Goal: Task Accomplishment & Management: Use online tool/utility

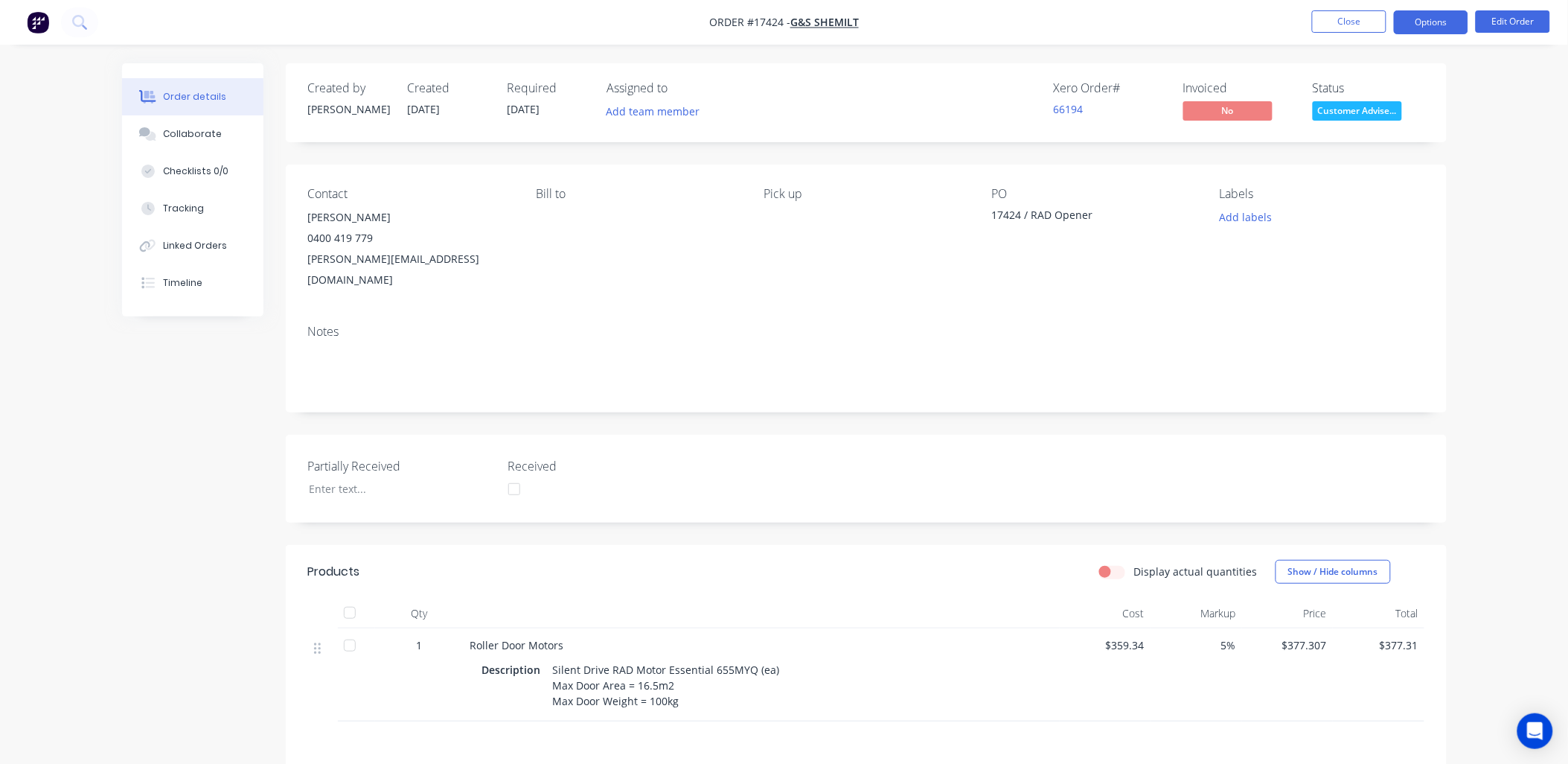
click at [1430, 24] on button "Options" at bounding box center [1430, 22] width 74 height 24
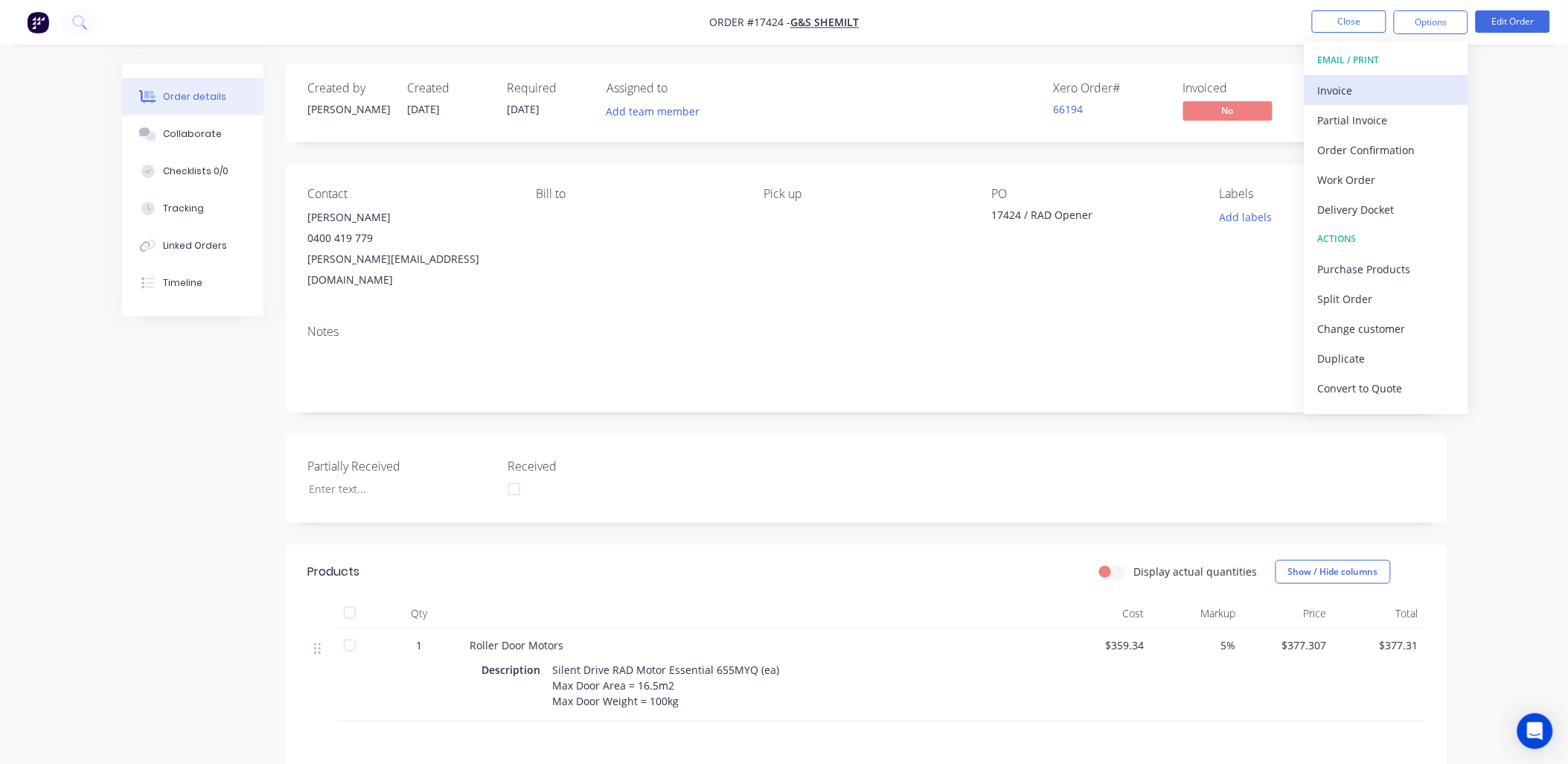
click at [1322, 83] on div "Invoice" at bounding box center [1386, 90] width 137 height 21
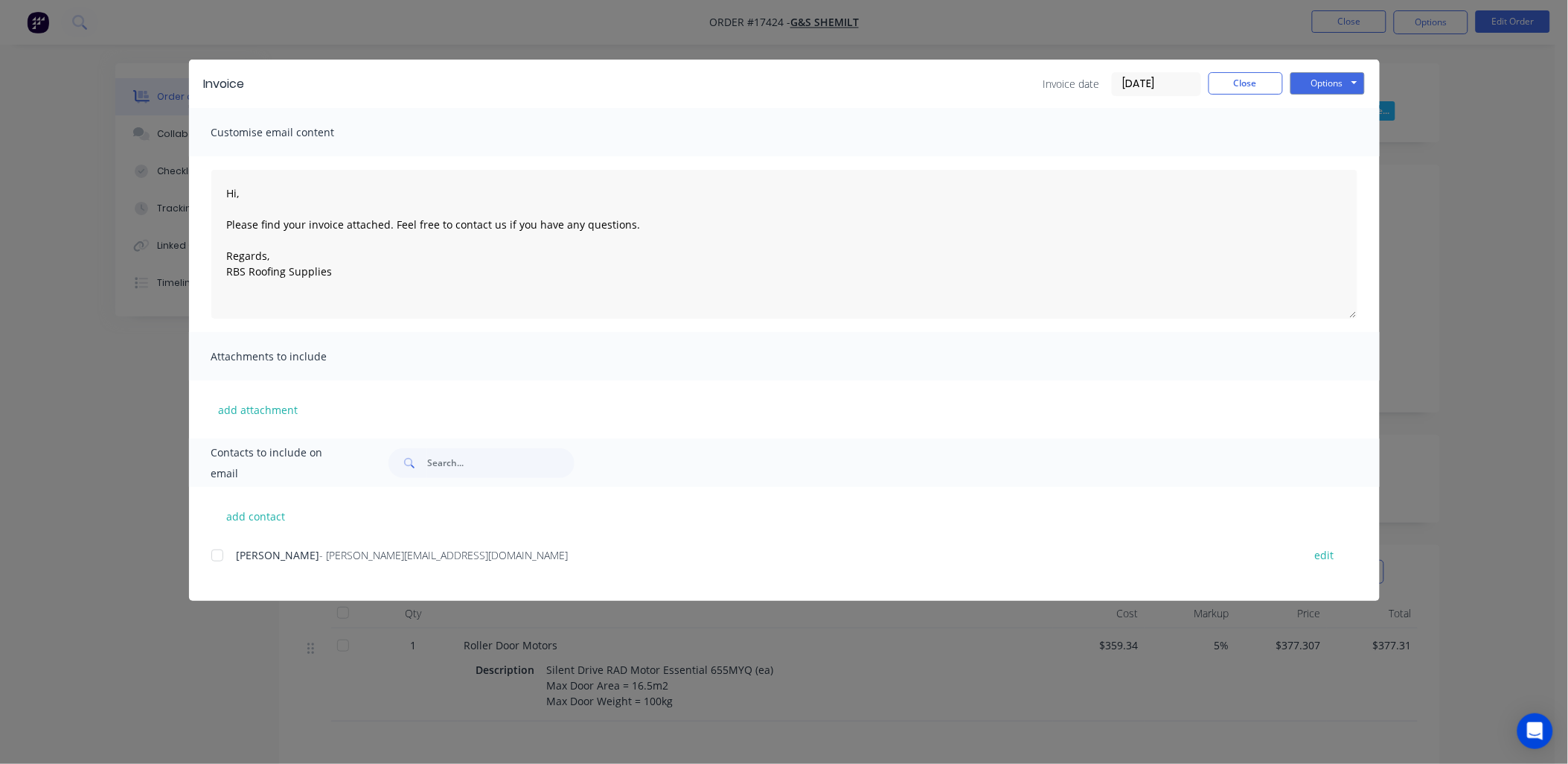
click at [221, 560] on div at bounding box center [217, 554] width 30 height 30
click at [1347, 86] on button "Options" at bounding box center [1327, 83] width 74 height 22
click at [1329, 160] on button "Email" at bounding box center [1337, 158] width 96 height 24
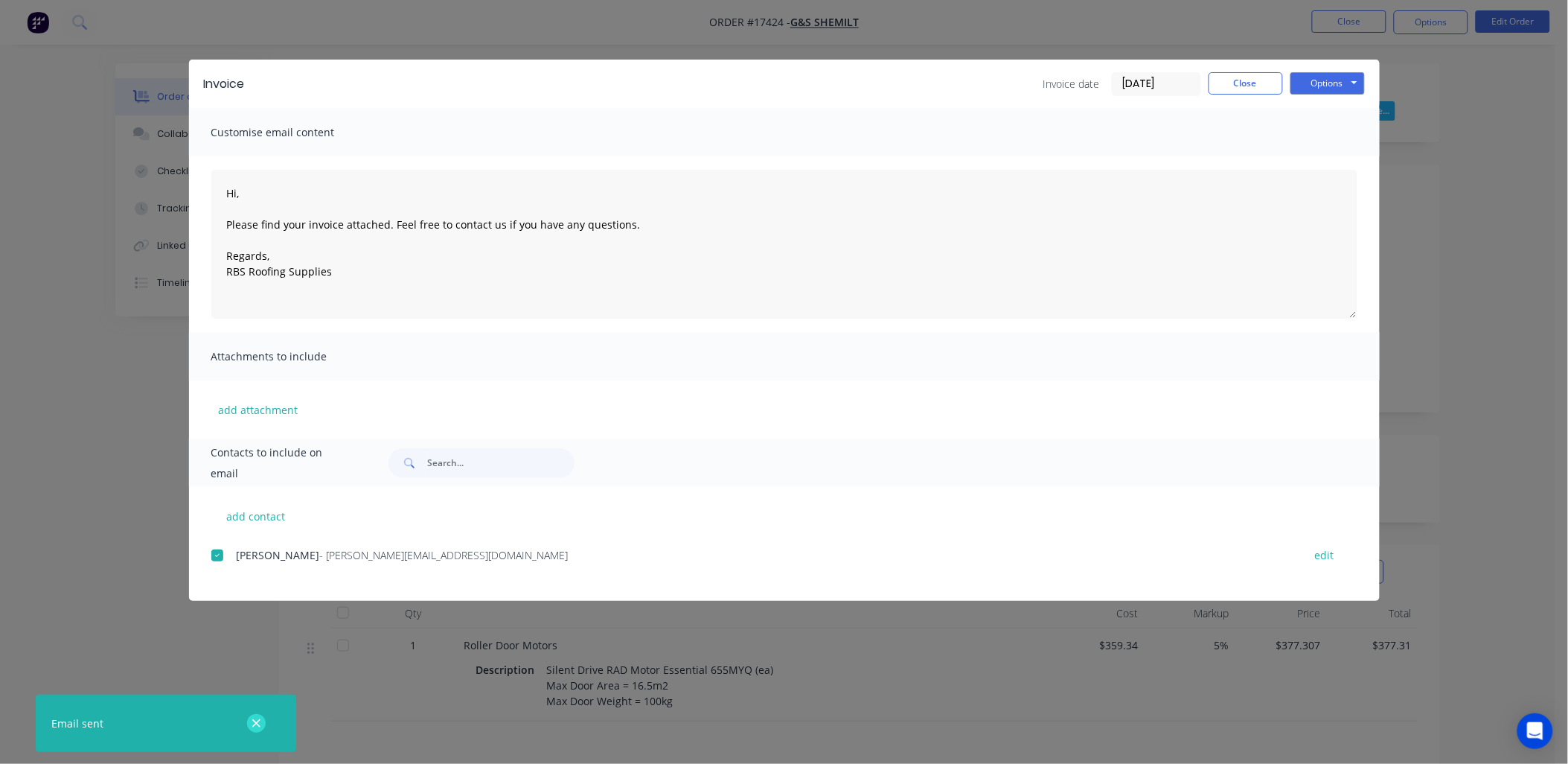
click at [258, 722] on icon "button" at bounding box center [256, 723] width 10 height 14
type textarea "Hi, Please find your invoice attached. Feel free to contact us if you have any …"
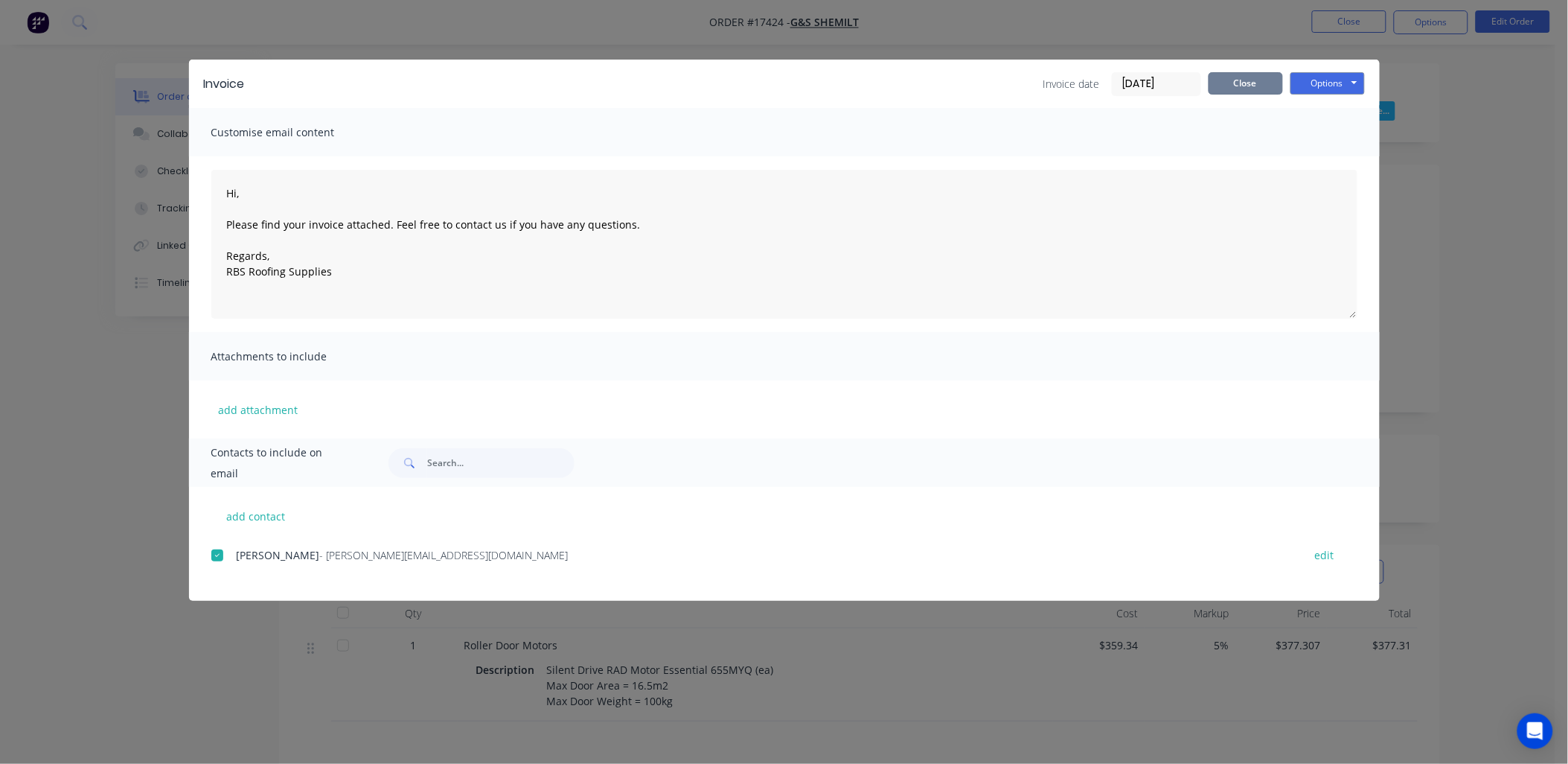
drag, startPoint x: 1231, startPoint y: 84, endPoint x: 1306, endPoint y: 21, distance: 97.9
click at [1236, 79] on button "Close" at bounding box center [1245, 83] width 74 height 22
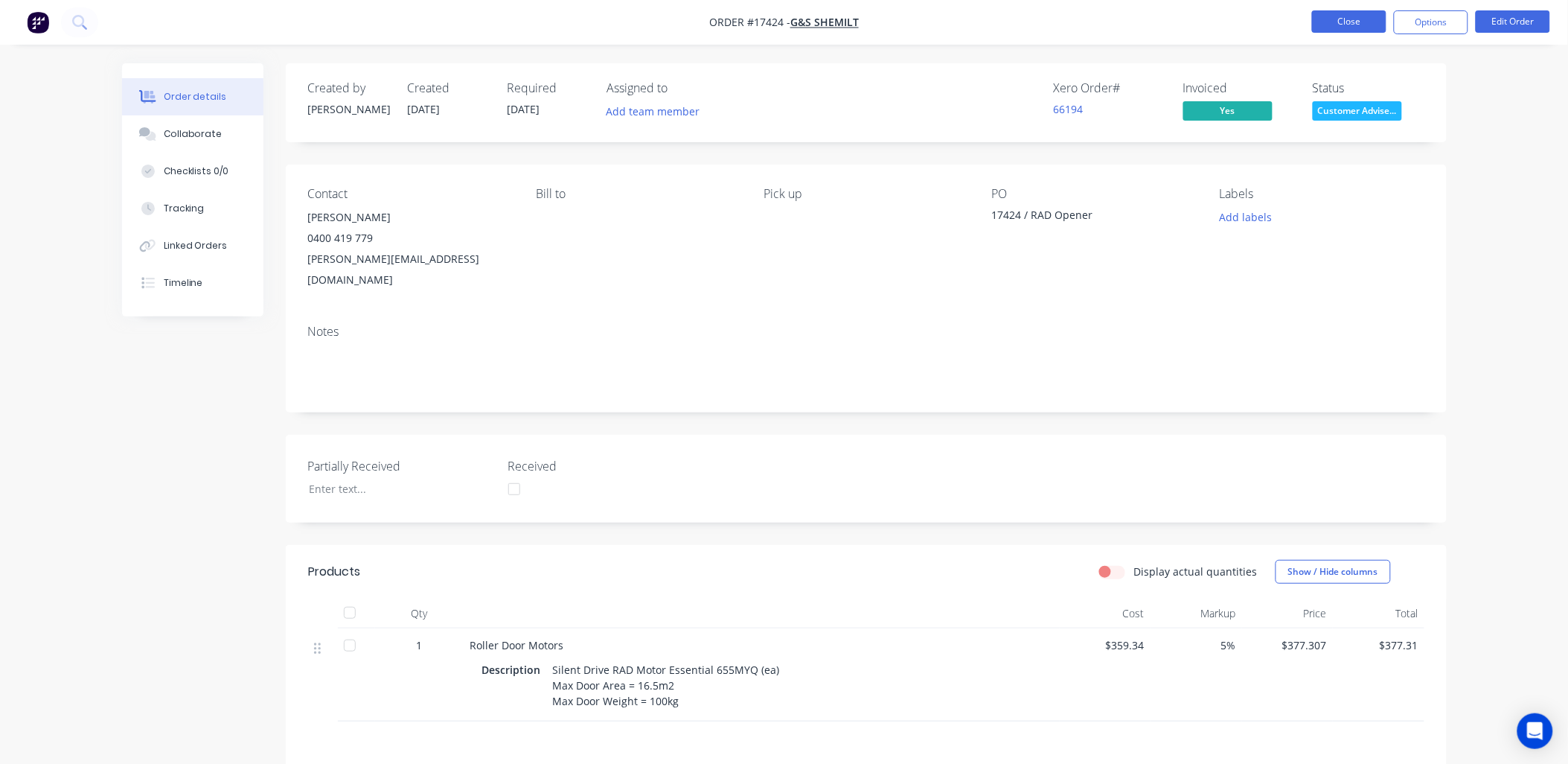
click at [1312, 21] on button "Close" at bounding box center [1349, 21] width 74 height 22
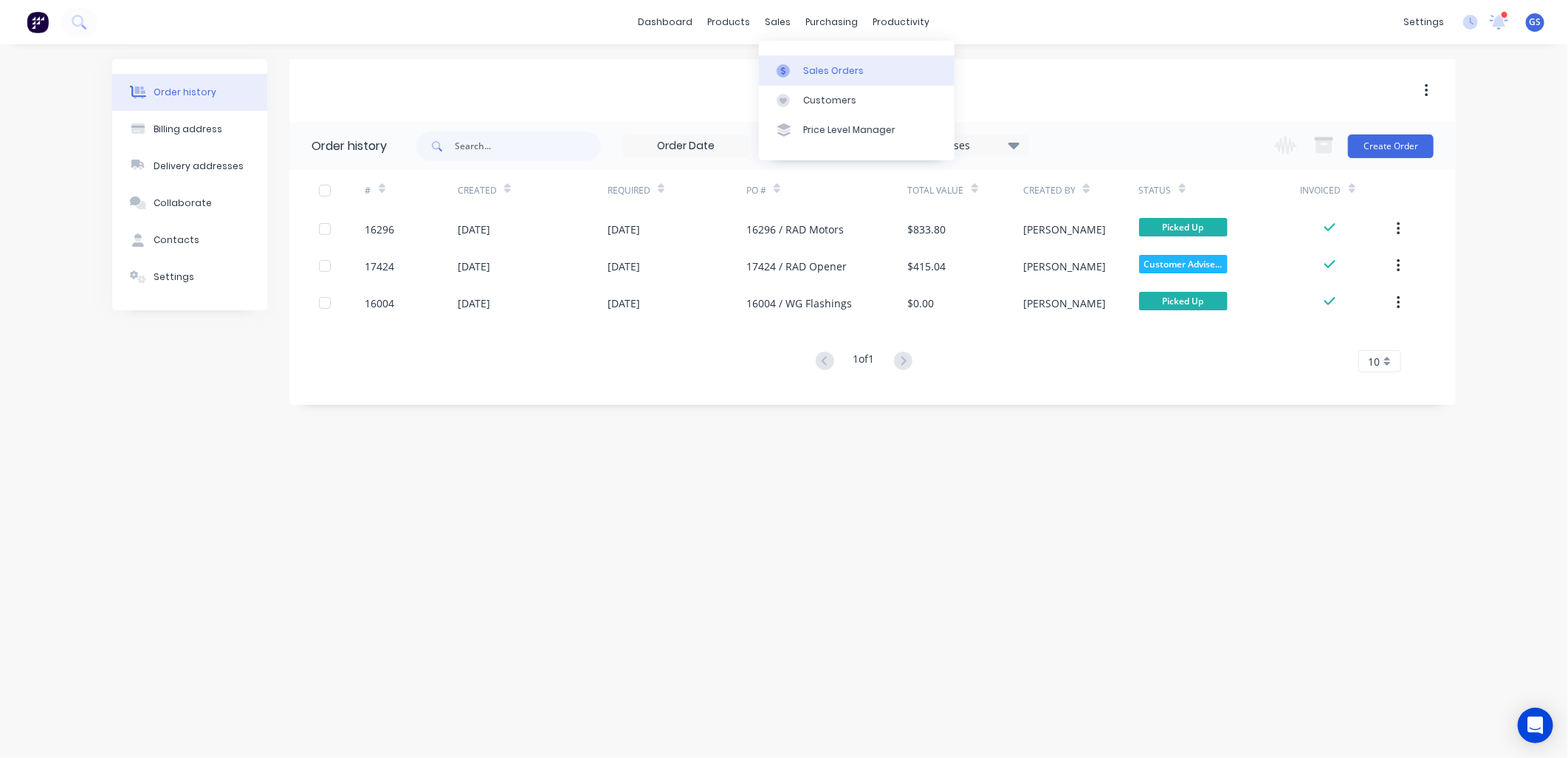
click at [807, 67] on div "Sales Orders" at bounding box center [832, 71] width 60 height 13
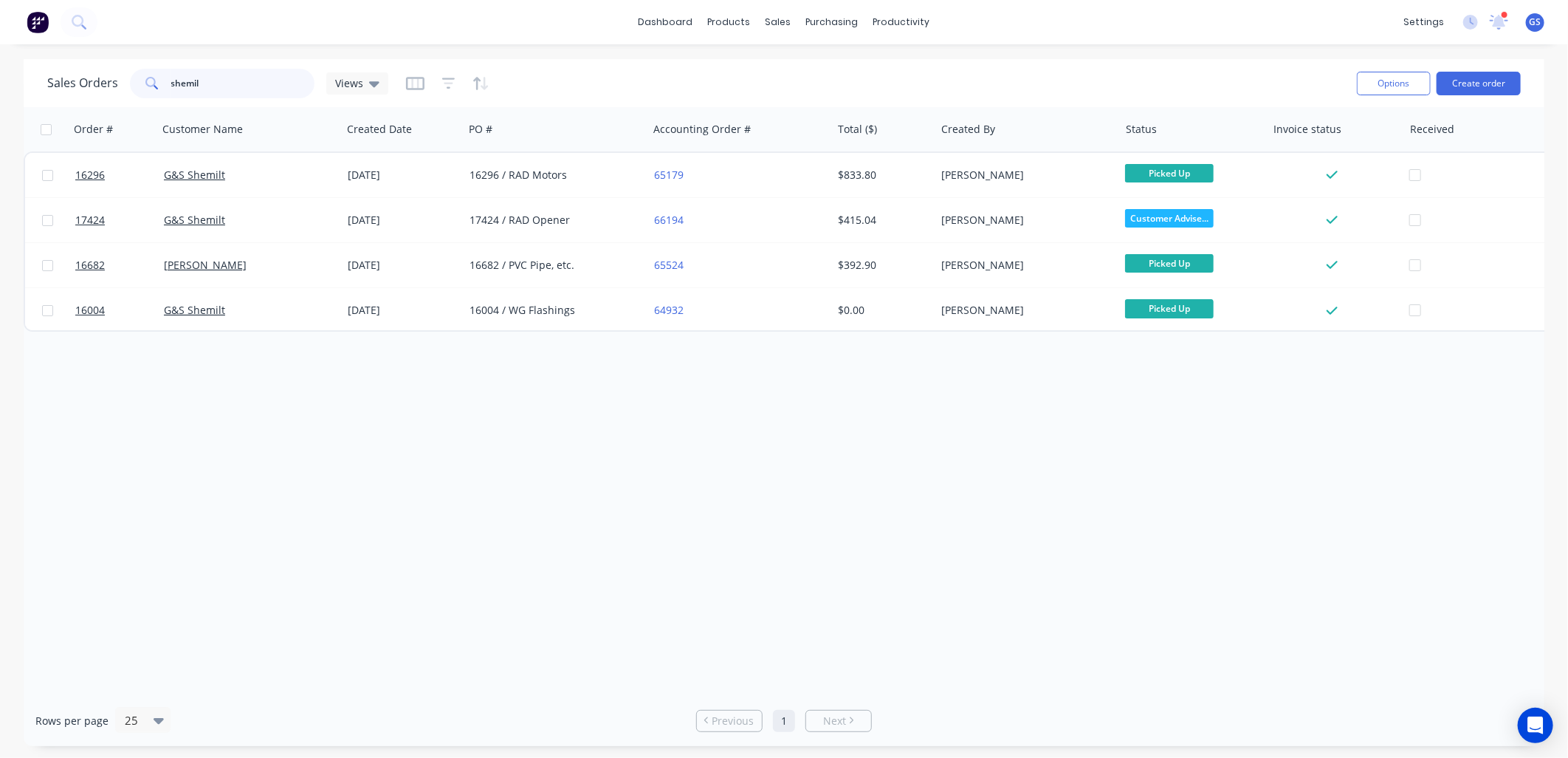
drag, startPoint x: 220, startPoint y: 83, endPoint x: 88, endPoint y: 69, distance: 132.7
click at [88, 69] on div "Sales Orders shemil Views" at bounding box center [217, 83] width 341 height 30
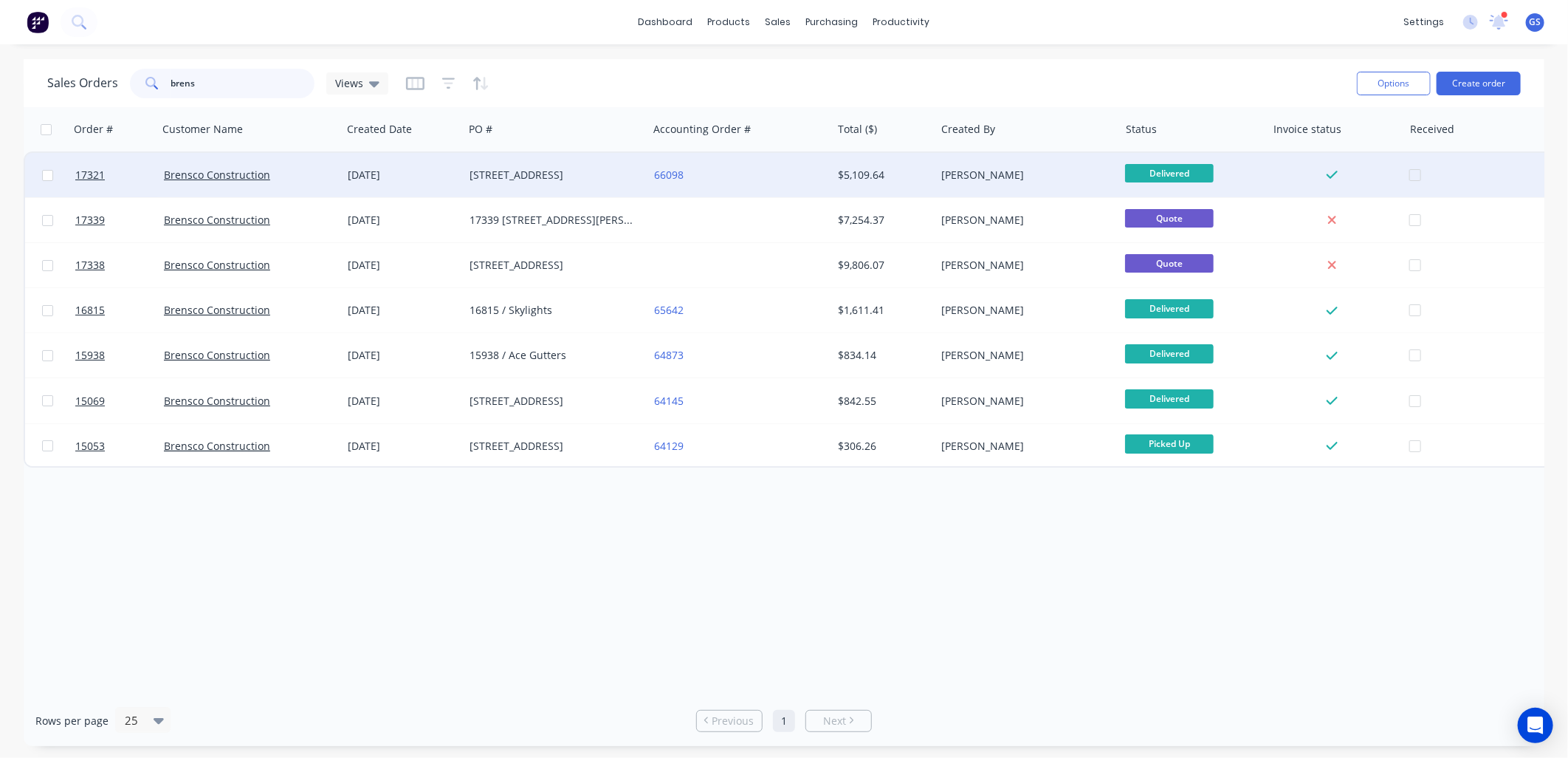
type input "brens"
click at [489, 182] on div "17321 / 153 New Mt Pleasant Rd, Mt Pleasant" at bounding box center [556, 175] width 184 height 44
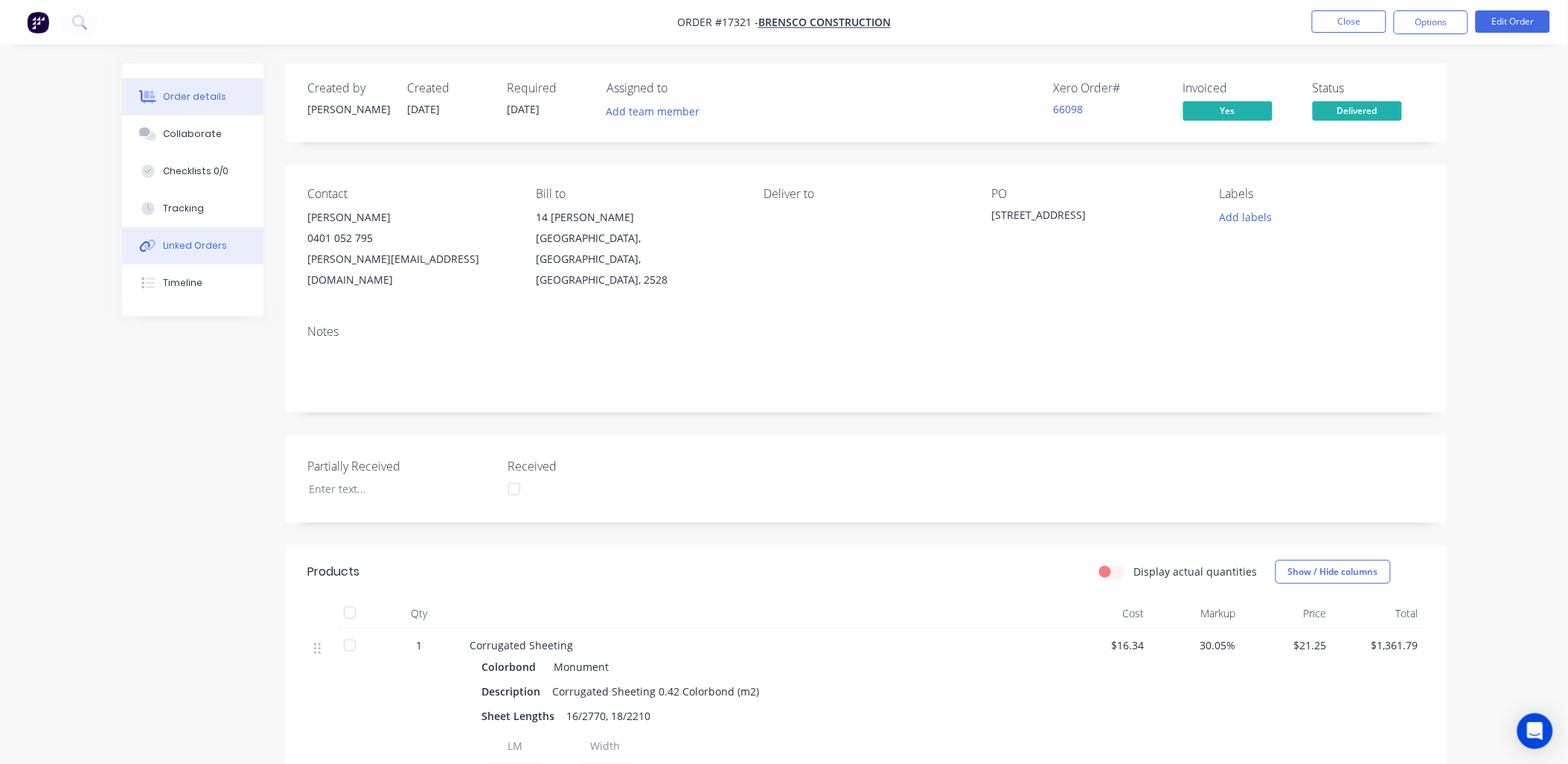
click at [207, 255] on button "Linked Orders" at bounding box center [192, 245] width 141 height 38
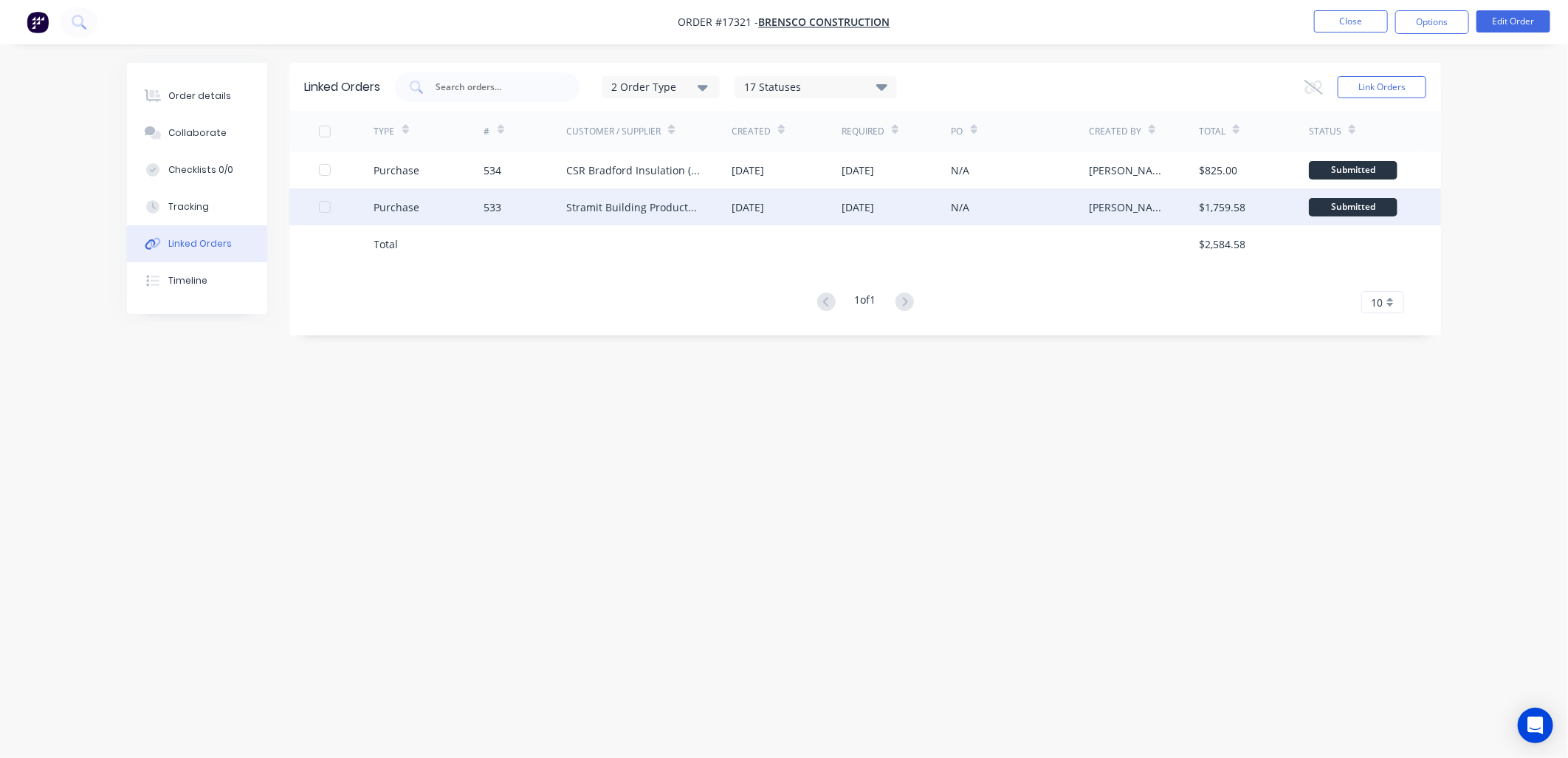
click at [617, 209] on div "Stramit Building Products (VIC)" at bounding box center [634, 207] width 136 height 15
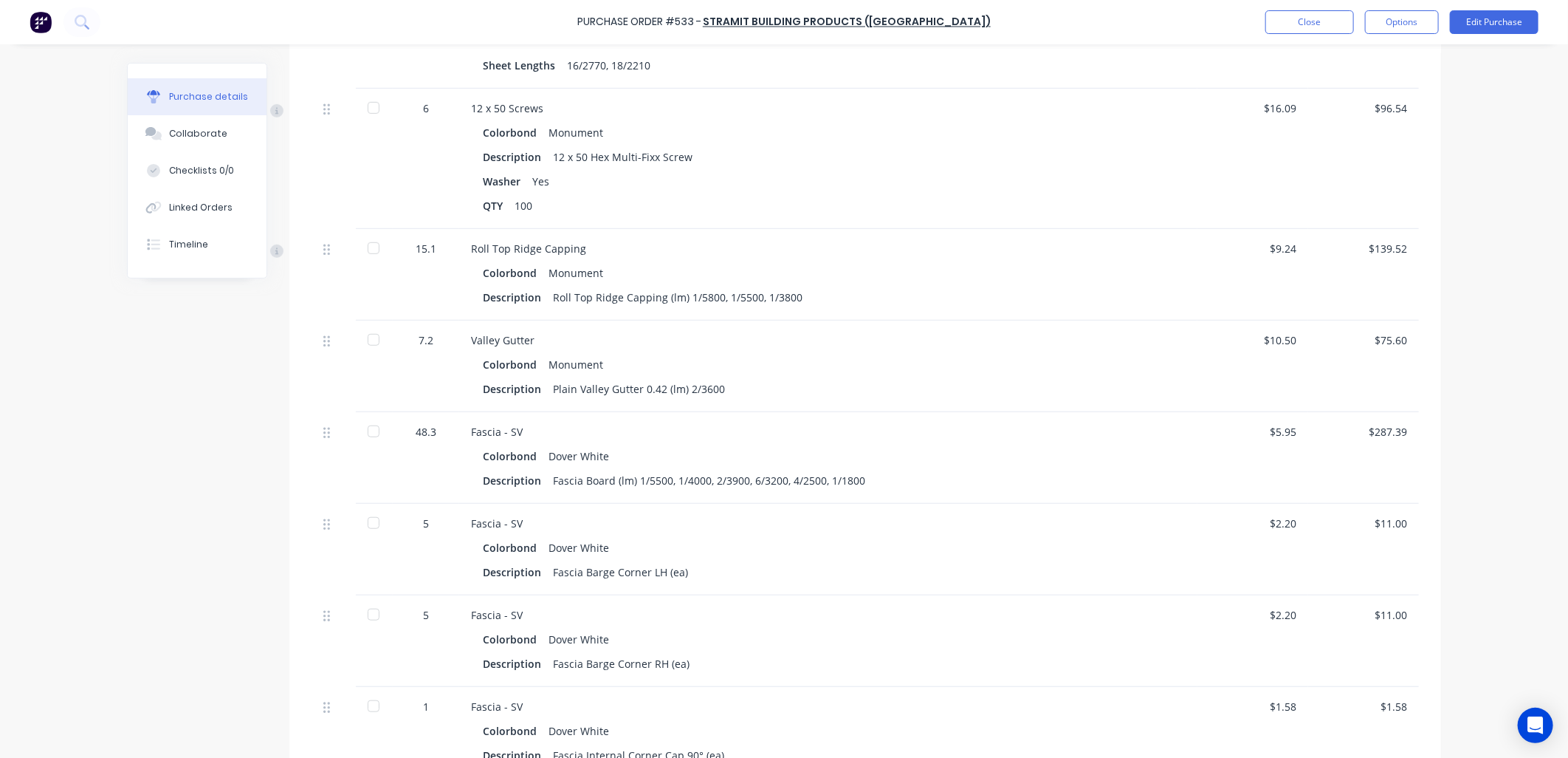
scroll to position [246, 0]
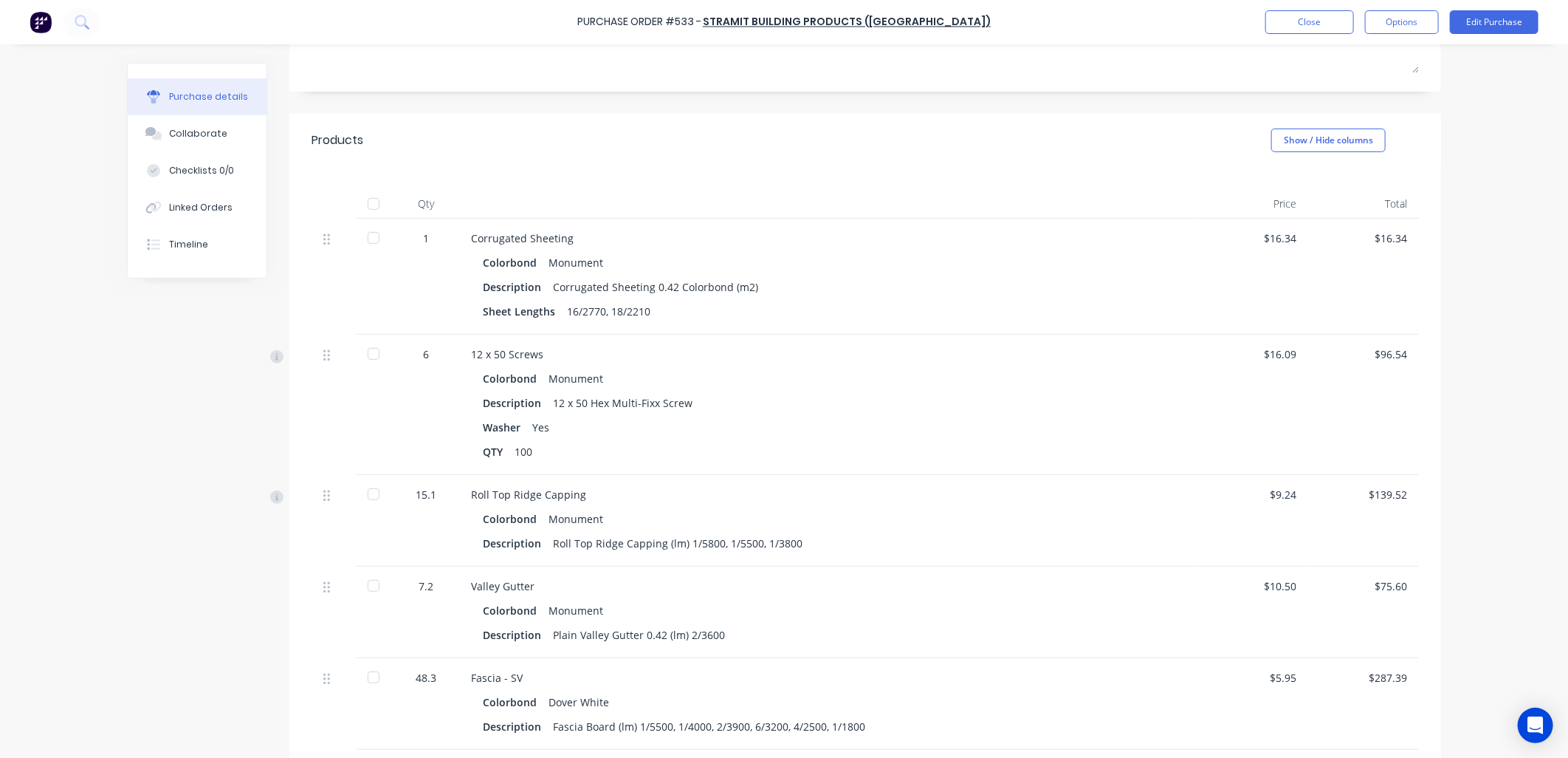
drag, startPoint x: 909, startPoint y: 357, endPoint x: 913, endPoint y: 279, distance: 78.1
click at [913, 279] on div "Description Corrugated Sheeting 0.42 Colorbond (m2)" at bounding box center [828, 287] width 691 height 21
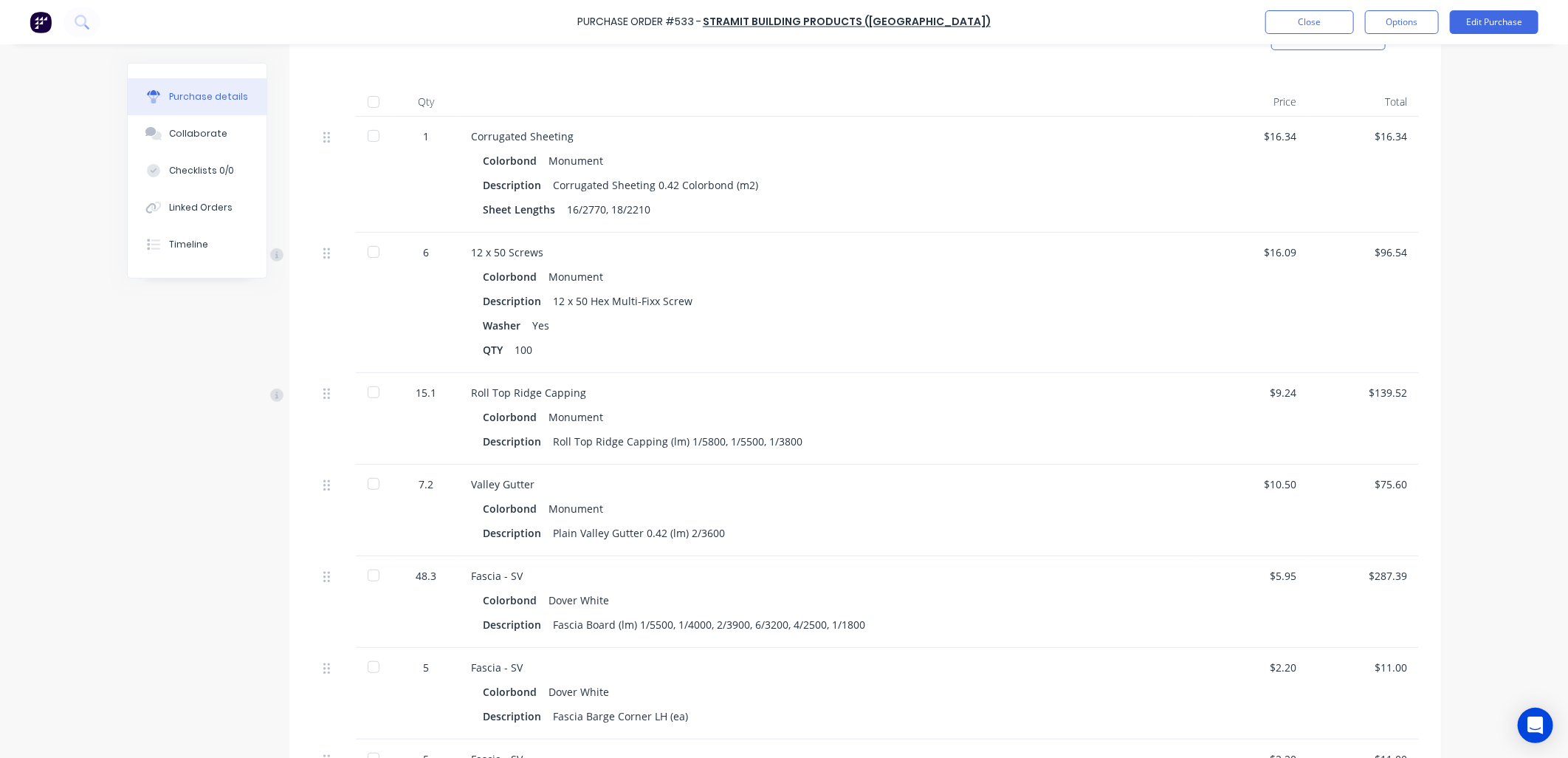
scroll to position [410, 0]
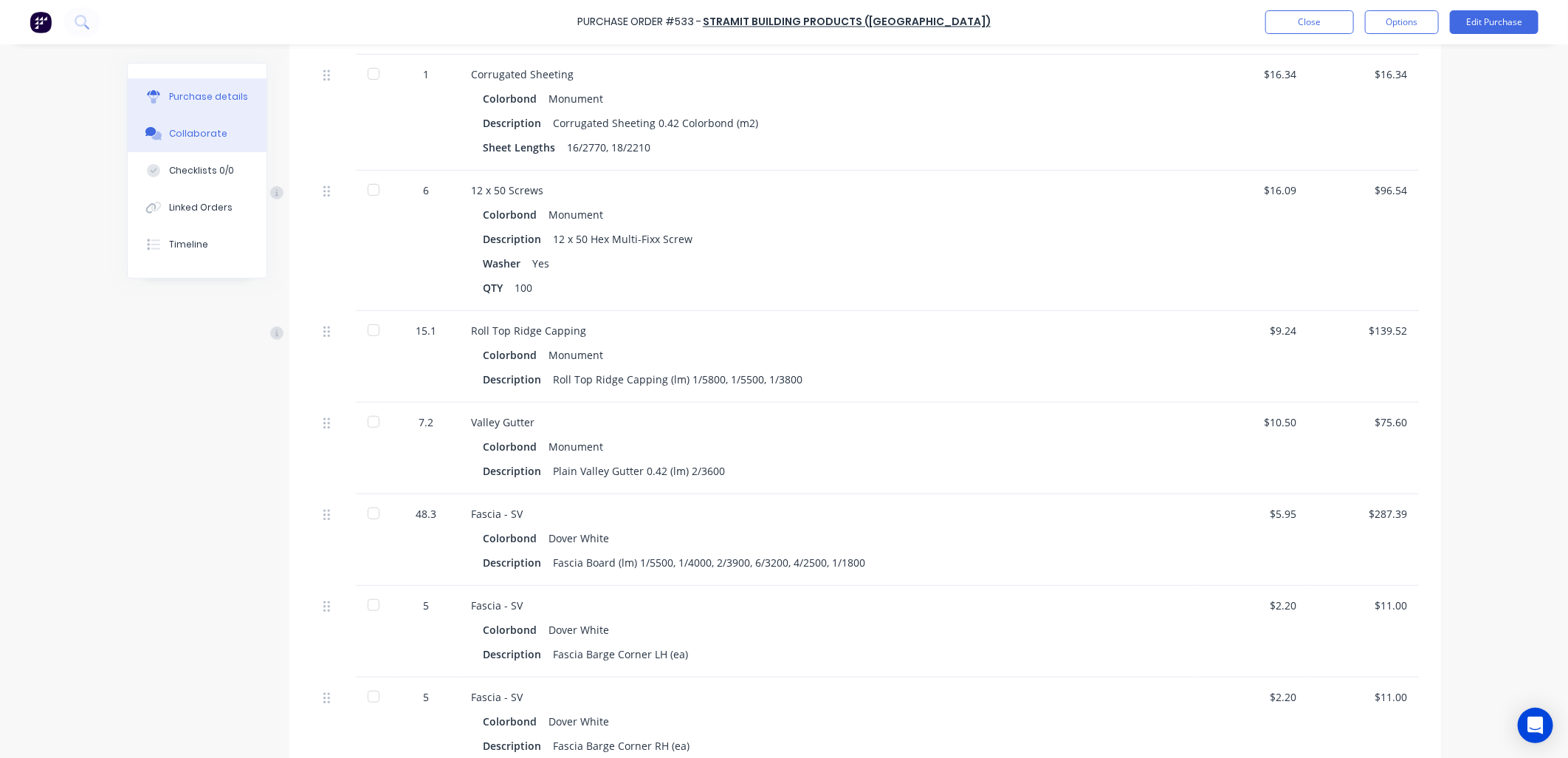
click at [196, 129] on div "Collaborate" at bounding box center [197, 134] width 58 height 13
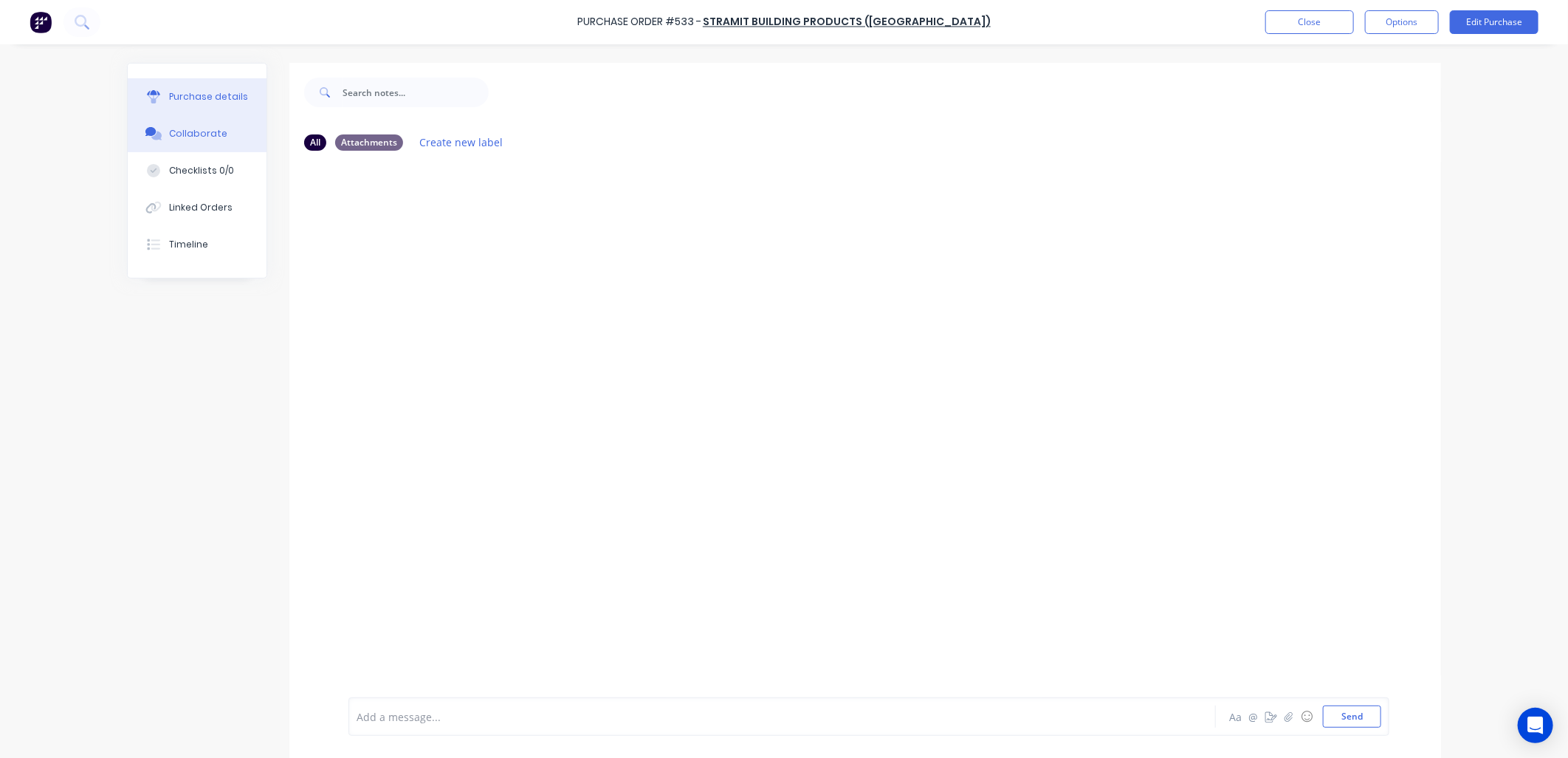
click at [234, 90] on div "Purchase details" at bounding box center [208, 97] width 79 height 13
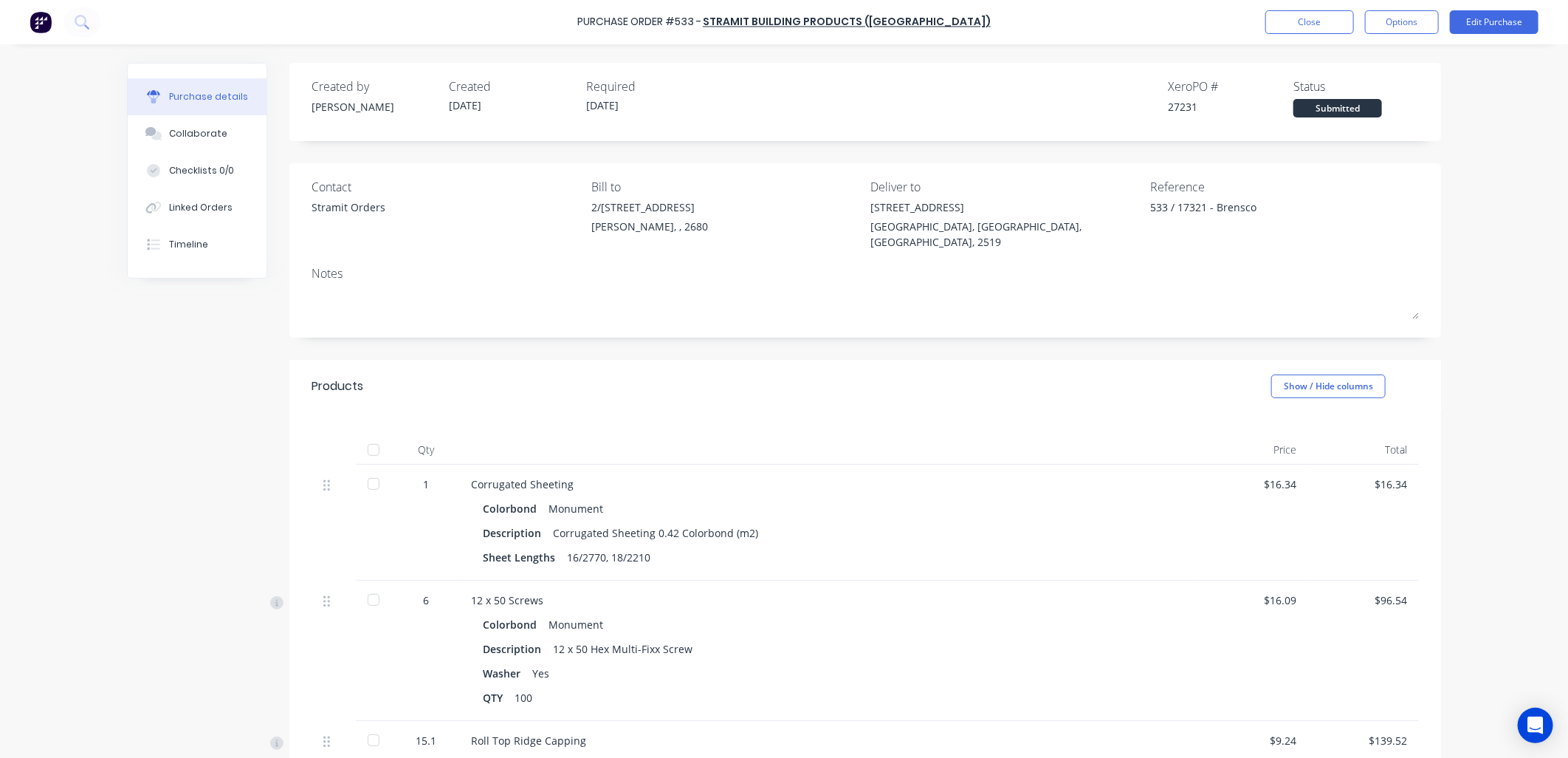
type textarea "x"
